Goal: Download file/media

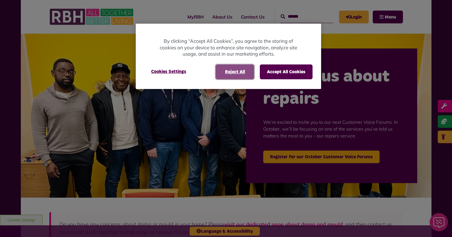
click at [242, 72] on button "Reject All" at bounding box center [235, 71] width 39 height 15
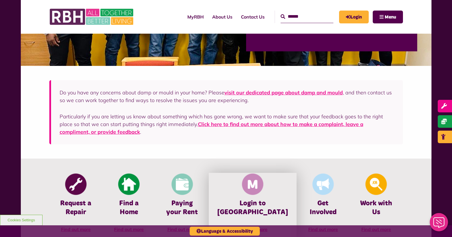
scroll to position [132, 0]
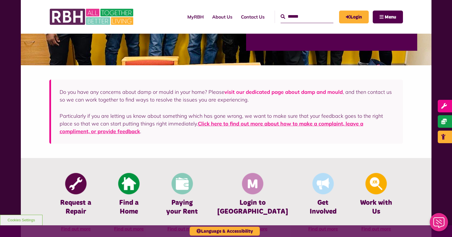
click at [249, 92] on link "visit our dedicated page about damp and mould" at bounding box center [283, 92] width 118 height 7
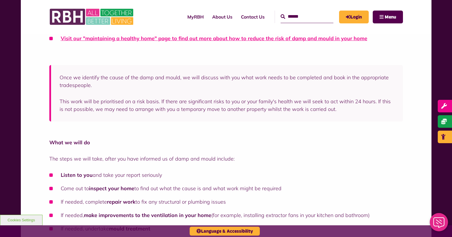
scroll to position [290, 0]
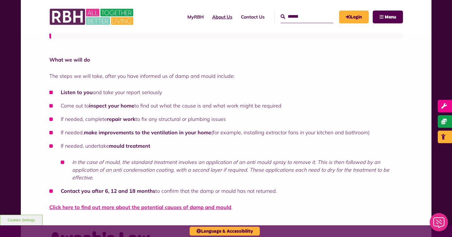
click at [221, 20] on link "About Us" at bounding box center [222, 16] width 29 height 15
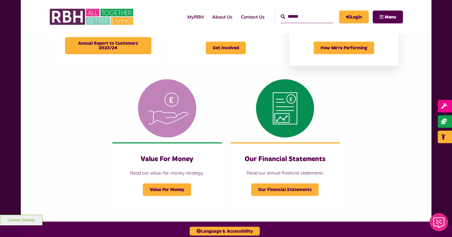
scroll to position [503, 0]
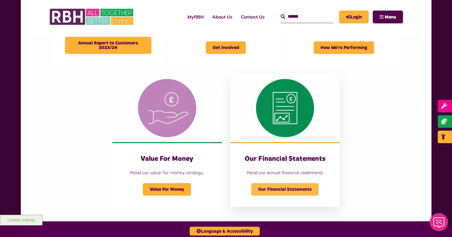
click at [296, 187] on span "Our Financial Statements" at bounding box center [284, 189] width 67 height 13
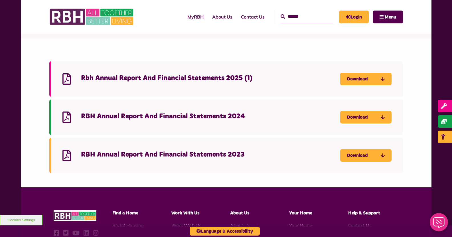
scroll to position [51, 0]
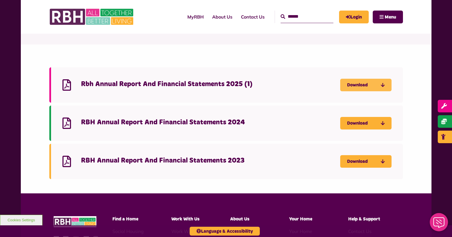
click at [360, 79] on link "Download" at bounding box center [365, 85] width 51 height 13
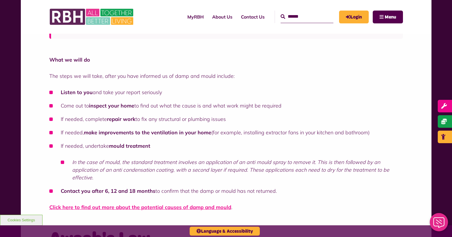
scroll to position [290, 0]
